Goal: Complete application form

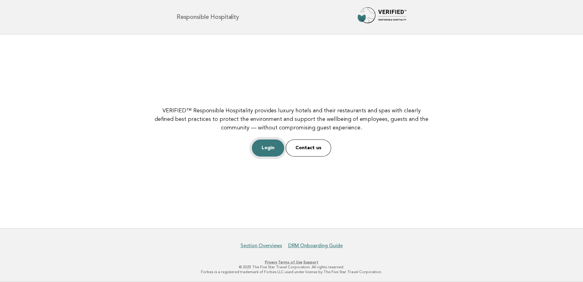
click at [262, 143] on link "Login" at bounding box center [268, 147] width 32 height 17
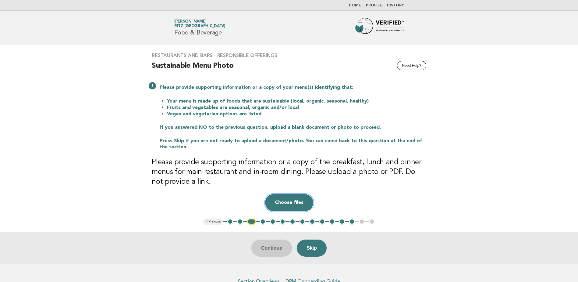
click at [292, 202] on button "Choose files" at bounding box center [289, 202] width 48 height 17
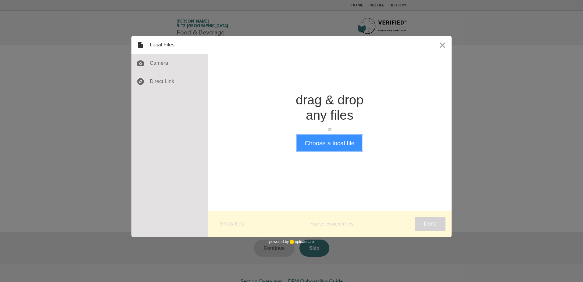
click at [314, 147] on button "Choose a local file" at bounding box center [329, 143] width 65 height 16
click at [443, 45] on button "Close" at bounding box center [442, 45] width 18 height 18
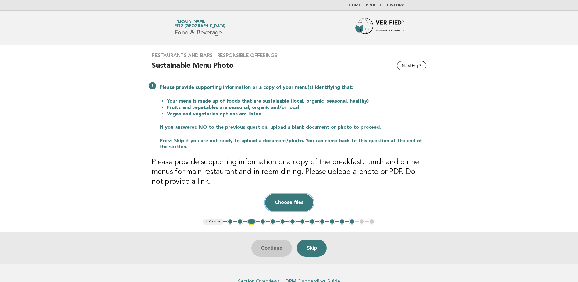
click at [289, 200] on button "Choose files" at bounding box center [289, 202] width 48 height 17
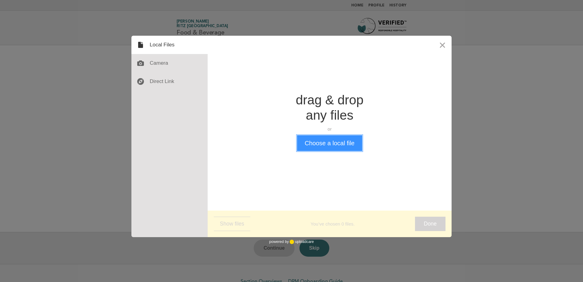
click at [322, 146] on button "Choose a local file" at bounding box center [329, 143] width 65 height 16
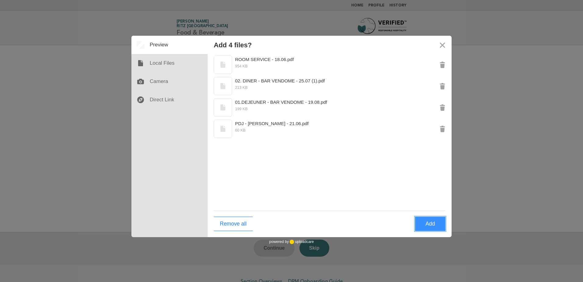
click at [435, 226] on button "Add" at bounding box center [430, 223] width 30 height 14
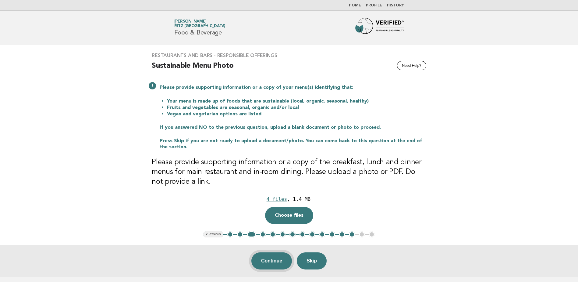
click at [274, 260] on button "Continue" at bounding box center [271, 260] width 41 height 17
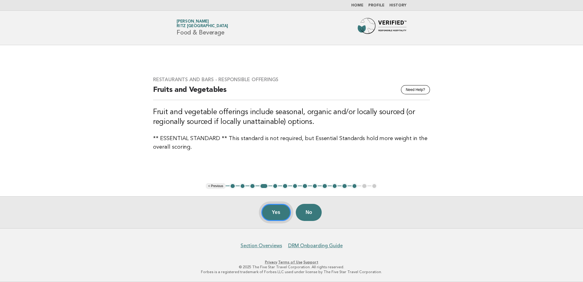
click at [274, 215] on button "Yes" at bounding box center [276, 212] width 30 height 17
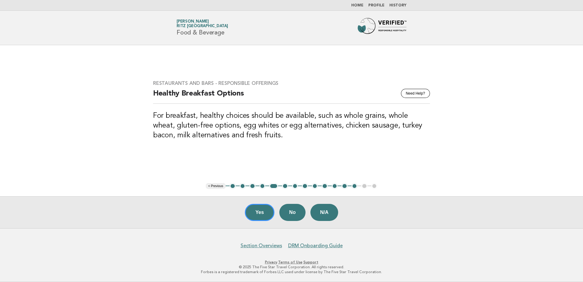
click at [318, 125] on h3 "For breakfast, healthy choices should be available, such as whole grains, whole…" at bounding box center [291, 125] width 277 height 29
drag, startPoint x: 221, startPoint y: 126, endPoint x: 299, endPoint y: 125, distance: 78.0
click at [299, 125] on h3 "For breakfast, healthy choices should be available, such as whole grains, whole…" at bounding box center [291, 125] width 277 height 29
drag, startPoint x: 299, startPoint y: 125, endPoint x: 362, endPoint y: 128, distance: 63.2
click at [362, 128] on h3 "For breakfast, healthy choices should be available, such as whole grains, whole…" at bounding box center [291, 125] width 277 height 29
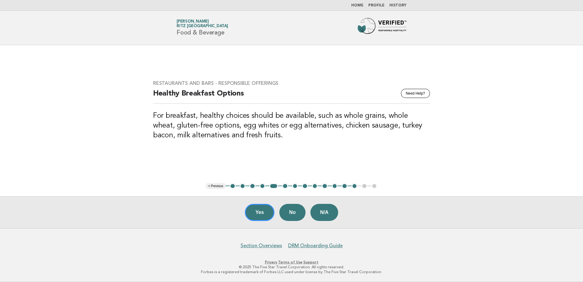
drag, startPoint x: 362, startPoint y: 128, endPoint x: 366, endPoint y: 133, distance: 6.5
click at [366, 133] on h3 "For breakfast, healthy choices should be available, such as whole grains, whole…" at bounding box center [291, 125] width 277 height 29
drag, startPoint x: 373, startPoint y: 127, endPoint x: 413, endPoint y: 126, distance: 40.5
click at [413, 126] on h3 "For breakfast, healthy choices should be available, such as whole grains, whole…" at bounding box center [291, 125] width 277 height 29
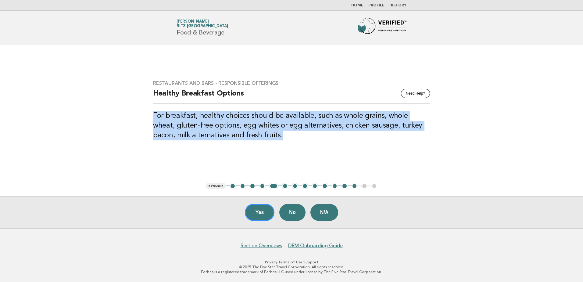
drag, startPoint x: 154, startPoint y: 113, endPoint x: 264, endPoint y: 140, distance: 113.5
click at [264, 140] on h3 "For breakfast, healthy choices should be available, such as whole grains, whole…" at bounding box center [291, 125] width 277 height 29
copy h3 "For breakfast, healthy choices should be available, such as whole grains, whole…"
click at [261, 138] on h3 "For breakfast, healthy choices should be available, such as whole grains, whole…" at bounding box center [291, 125] width 277 height 29
click at [294, 146] on div "Restaurants and Bars - Responsible Offerings Need Help? Healthy Breakfast Optio…" at bounding box center [291, 114] width 291 height 82
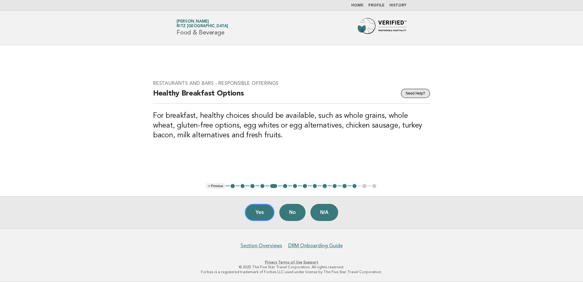
click at [416, 93] on button "Need Help?" at bounding box center [415, 93] width 29 height 9
drag, startPoint x: 371, startPoint y: 126, endPoint x: 415, endPoint y: 129, distance: 44.0
click at [415, 129] on h3 "For breakfast, healthy choices should be available, such as whole grains, whole…" at bounding box center [291, 125] width 277 height 29
click at [258, 217] on button "Yes" at bounding box center [260, 212] width 30 height 17
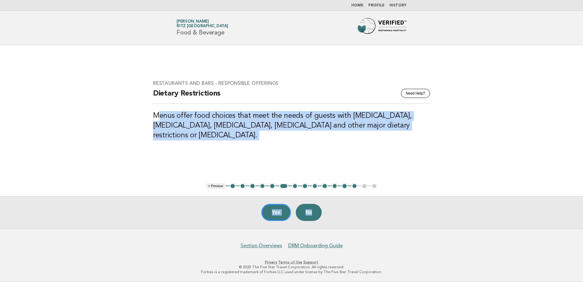
drag, startPoint x: 156, startPoint y: 121, endPoint x: 488, endPoint y: 154, distance: 333.2
click at [488, 154] on main "Restaurants and Bars - Responsible Offerings Need Help? Dietary Restrictions Me…" at bounding box center [291, 136] width 583 height 183
copy main "enus offer food choices that meet the needs of guests with high cholesterol, di…"
click at [302, 135] on h3 "Menus offer food choices that meet the needs of guests with high cholesterol, d…" at bounding box center [291, 125] width 277 height 29
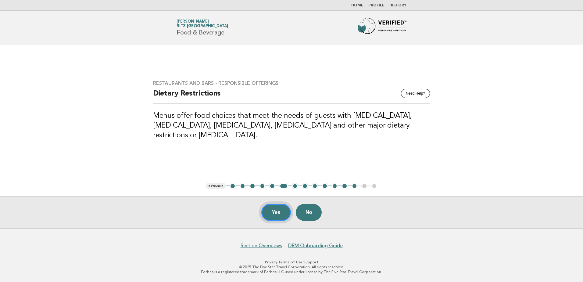
click at [273, 209] on button "Yes" at bounding box center [276, 212] width 30 height 17
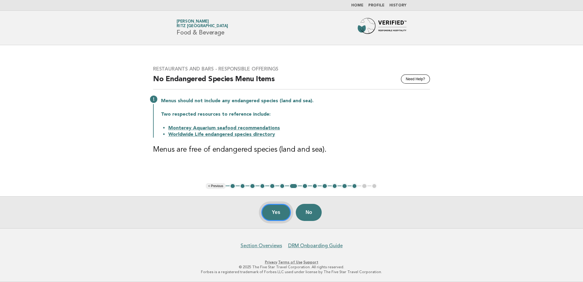
click at [274, 215] on button "Yes" at bounding box center [276, 212] width 30 height 17
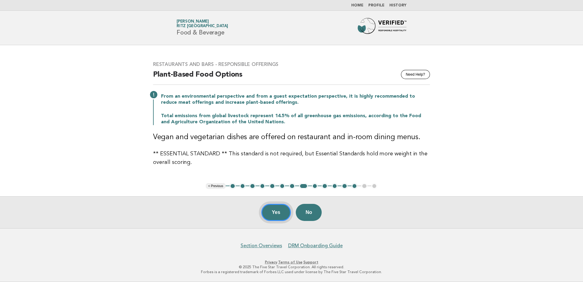
click at [270, 220] on button "Yes" at bounding box center [276, 212] width 30 height 17
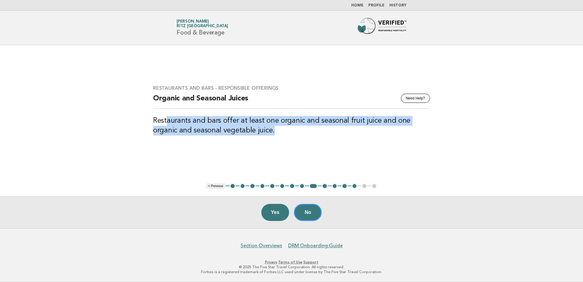
drag, startPoint x: 262, startPoint y: 131, endPoint x: 165, endPoint y: 126, distance: 97.0
click at [165, 126] on h3 "Restaurants and bars offer at least one organic and seasonal fruit juice and on…" at bounding box center [291, 125] width 277 height 19
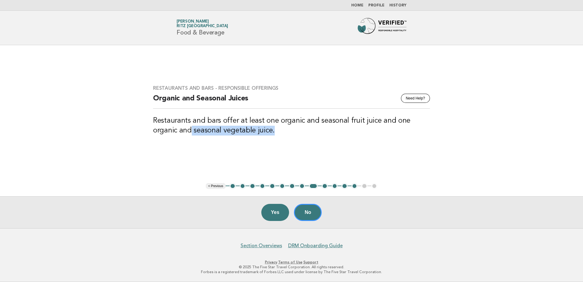
click at [179, 126] on h3 "Restaurants and bars offer at least one organic and seasonal fruit juice and on…" at bounding box center [291, 125] width 277 height 19
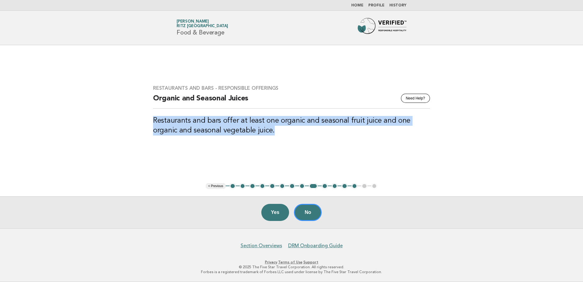
drag, startPoint x: 151, startPoint y: 118, endPoint x: 253, endPoint y: 139, distance: 104.4
click at [253, 139] on div "Restaurants and Bars - Responsible Offerings Need Help? Organic and Seasonal Ju…" at bounding box center [291, 114] width 291 height 72
copy h3 "Restaurants and bars offer at least one organic and seasonal fruit juice and on…"
click at [300, 211] on button "No" at bounding box center [308, 212] width 28 height 17
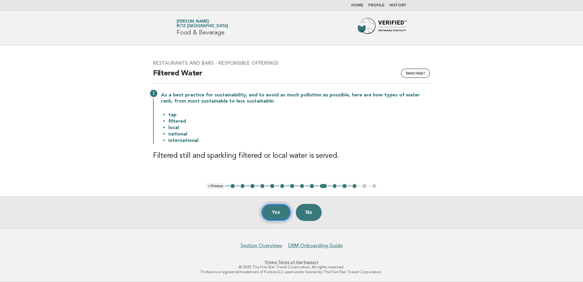
click at [265, 210] on button "Yes" at bounding box center [276, 212] width 30 height 17
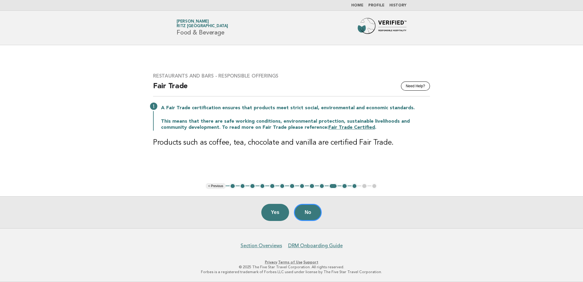
click at [297, 142] on h3 "Products such as coffee, tea, chocolate and vanilla are certified Fair Trade." at bounding box center [291, 143] width 277 height 10
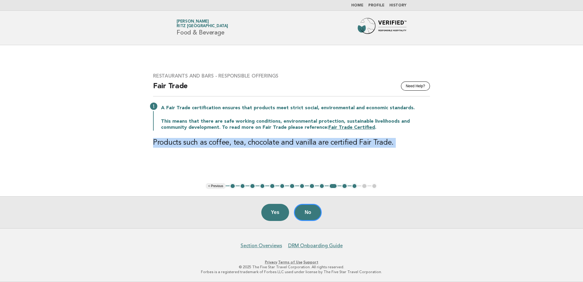
click at [297, 142] on h3 "Products such as coffee, tea, chocolate and vanilla are certified Fair Trade." at bounding box center [291, 143] width 277 height 10
drag, startPoint x: 297, startPoint y: 142, endPoint x: 279, endPoint y: 138, distance: 18.8
click at [279, 138] on h3 "Products such as coffee, tea, chocolate and vanilla are certified Fair Trade." at bounding box center [291, 143] width 277 height 10
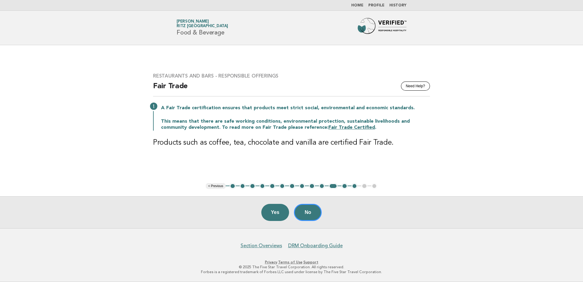
click at [362, 186] on ul "< Previous 1 2 3 4 5 6 7 8 9 10 11 12 13 14 15" at bounding box center [292, 186] width 172 height 6
click at [220, 186] on button "< Previous" at bounding box center [216, 186] width 20 height 6
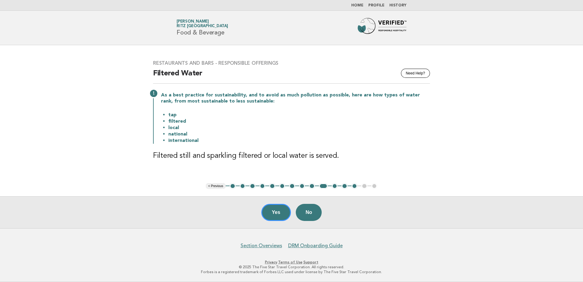
click at [351, 186] on li "13" at bounding box center [354, 186] width 6 height 6
click at [352, 186] on button "13" at bounding box center [354, 186] width 6 height 6
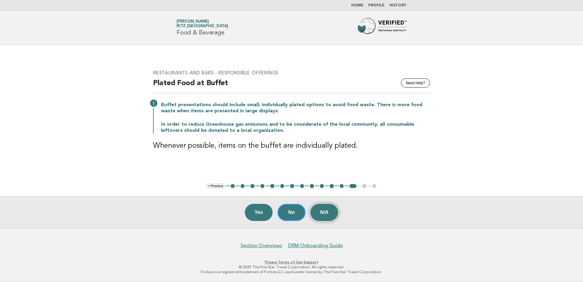
click at [324, 211] on button "N/A" at bounding box center [324, 212] width 28 height 17
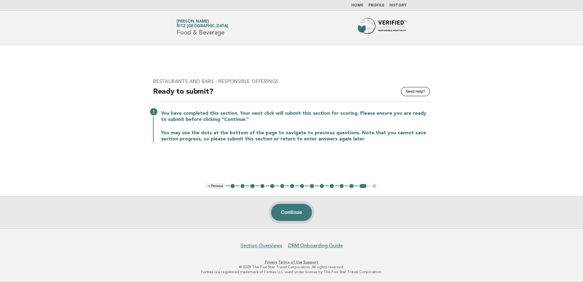
click at [295, 215] on button "Continue" at bounding box center [291, 212] width 41 height 17
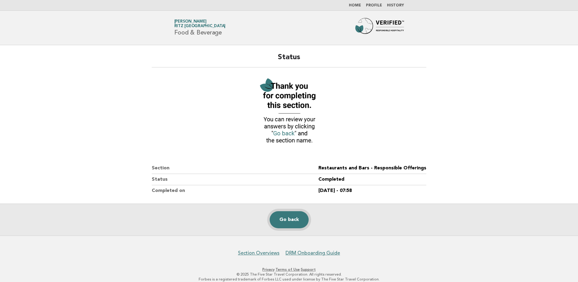
click at [290, 217] on link "Go back" at bounding box center [289, 219] width 39 height 17
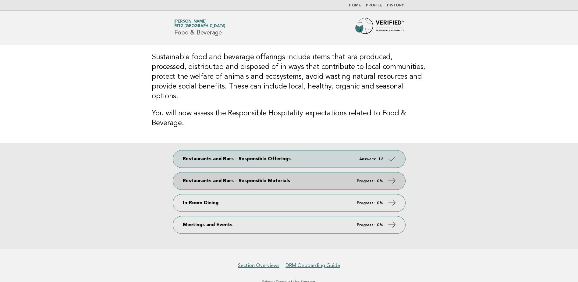
click at [294, 174] on link "Restaurants and Bars - Responsible Materials Progress: 0%" at bounding box center [289, 180] width 232 height 17
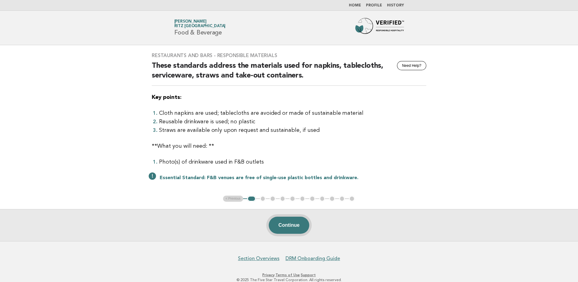
click at [288, 223] on button "Continue" at bounding box center [289, 224] width 41 height 17
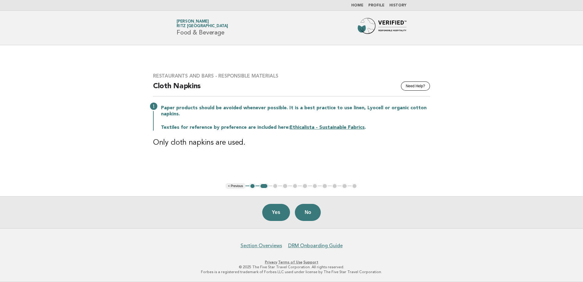
click at [284, 217] on button "Yes" at bounding box center [276, 212] width 28 height 17
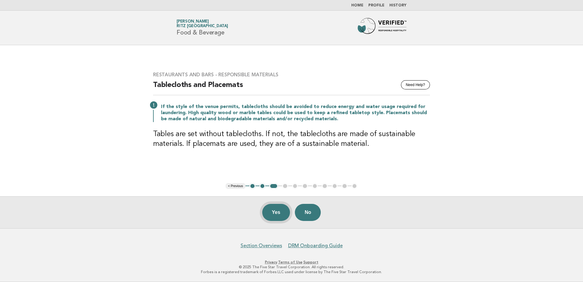
click at [282, 213] on button "Yes" at bounding box center [276, 212] width 28 height 17
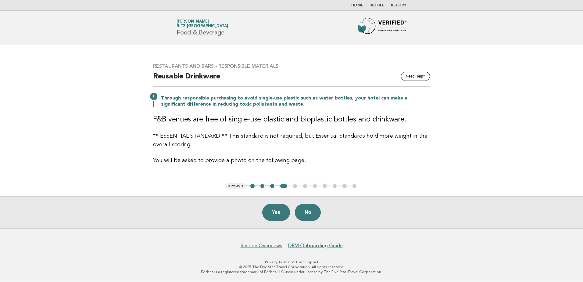
click at [282, 213] on button "Yes" at bounding box center [276, 212] width 28 height 17
